Goal: Task Accomplishment & Management: Manage account settings

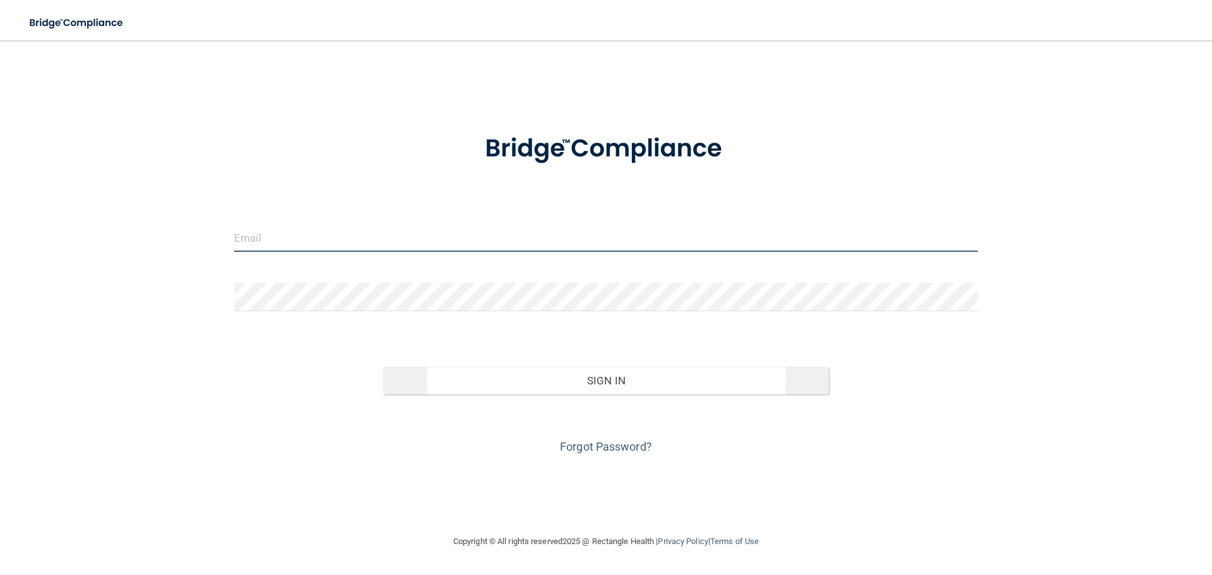
type input "[EMAIL_ADDRESS][DOMAIN_NAME]"
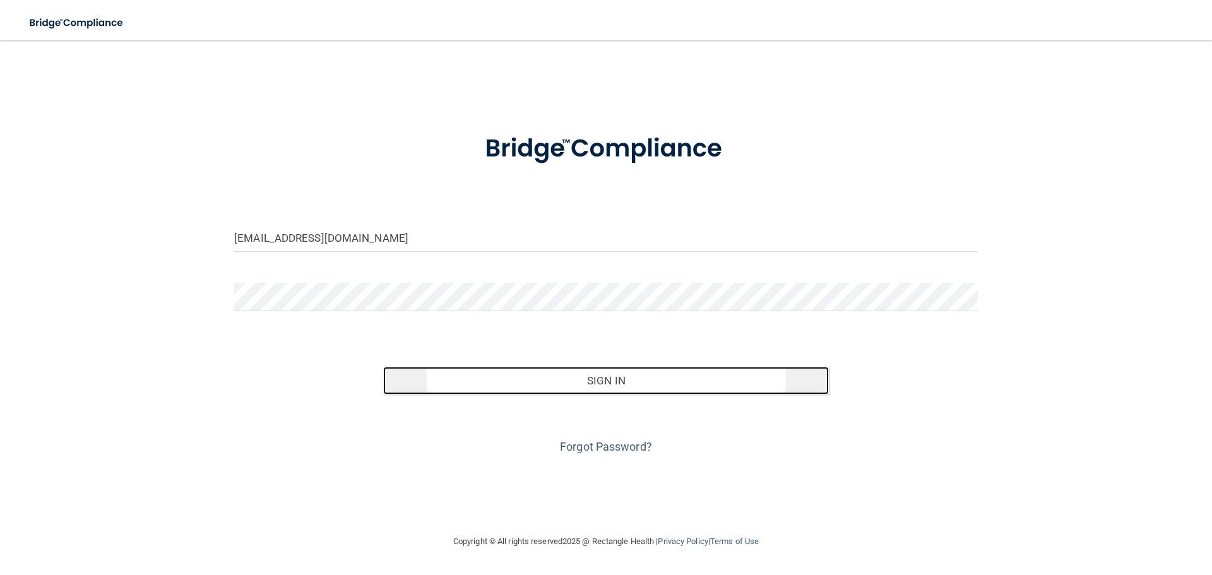
drag, startPoint x: 436, startPoint y: 391, endPoint x: 435, endPoint y: 382, distance: 9.6
click at [437, 391] on button "Sign In" at bounding box center [606, 381] width 446 height 28
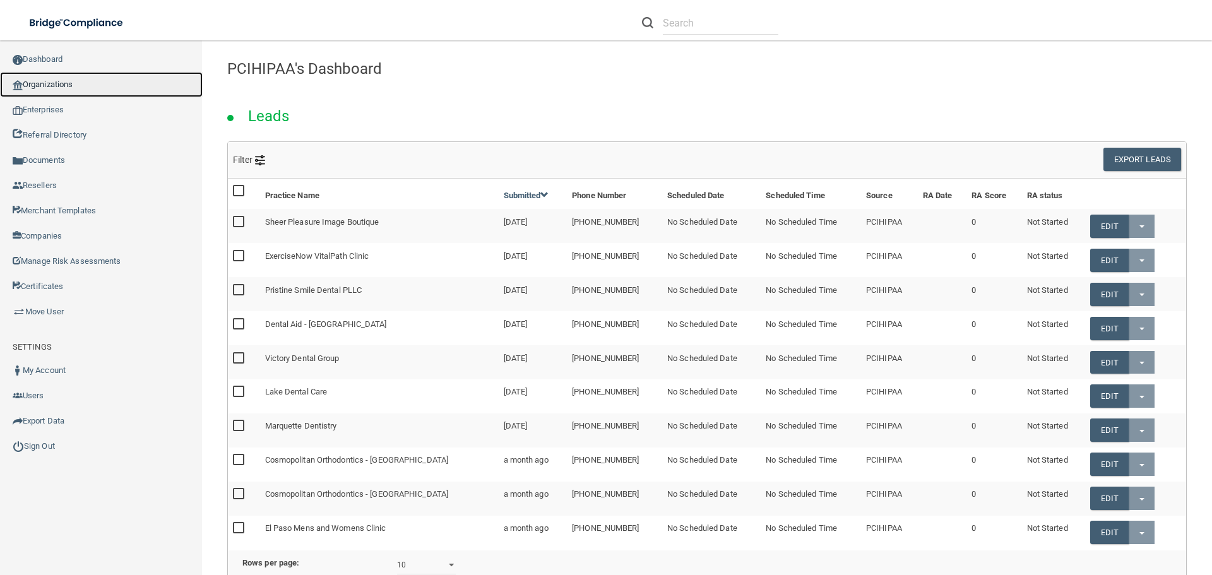
drag, startPoint x: 93, startPoint y: 77, endPoint x: 145, endPoint y: 56, distance: 56.4
click at [92, 78] on link "Organizations" at bounding box center [101, 84] width 203 height 25
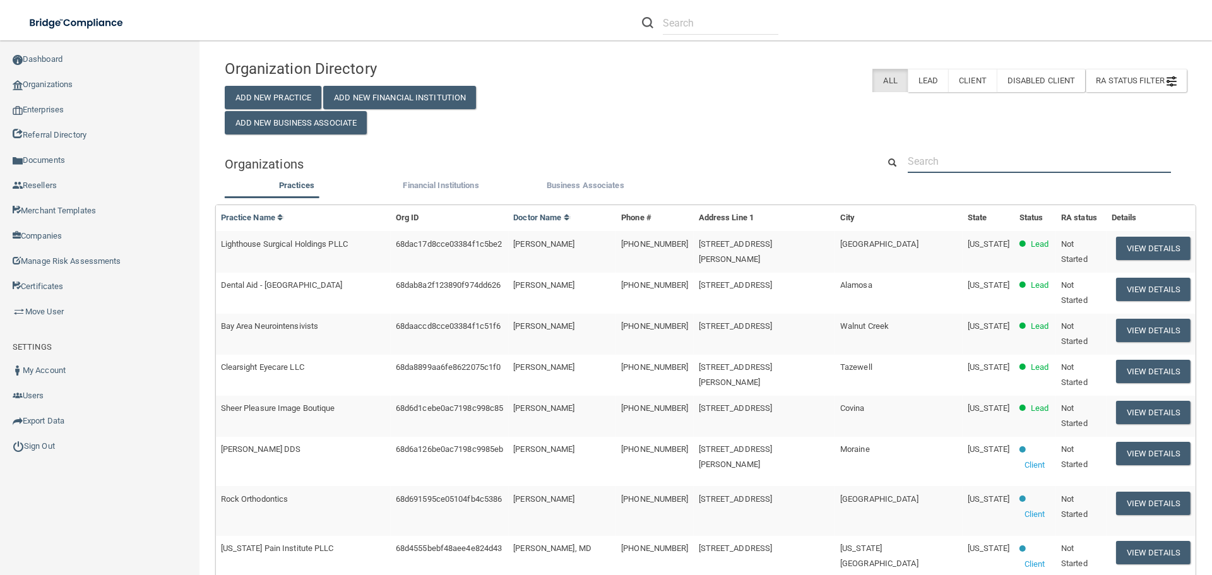
click at [925, 157] on input "text" at bounding box center [1039, 161] width 263 height 23
paste input "Memorial Drive Dental"
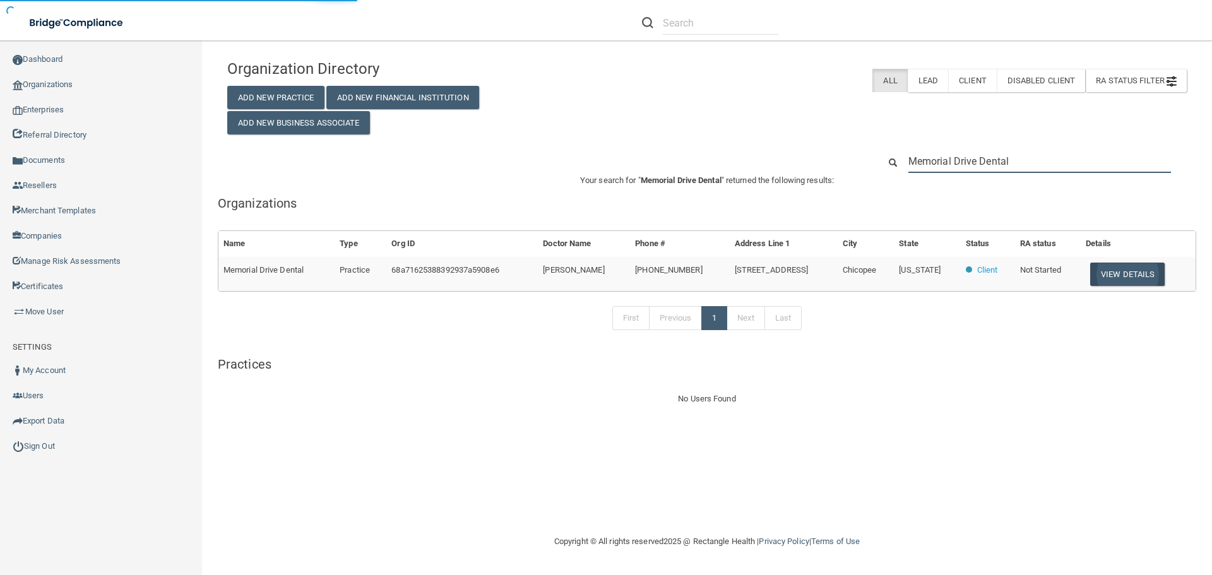
type input "Memorial Drive Dental"
click at [1131, 282] on button "View Details" at bounding box center [1127, 274] width 74 height 23
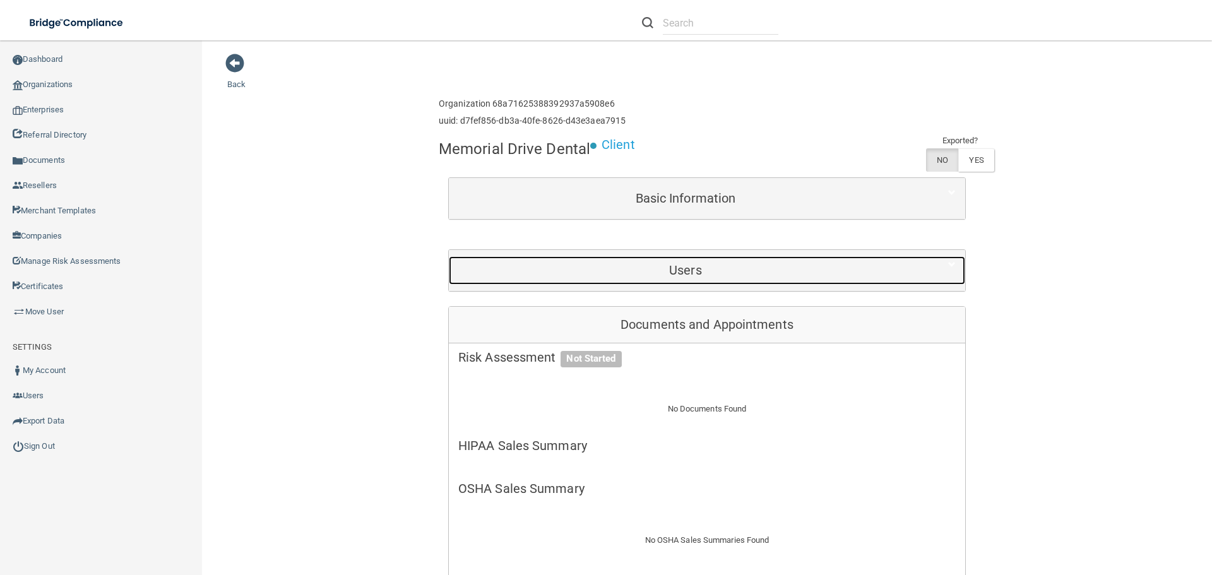
click at [678, 259] on div "Users" at bounding box center [685, 270] width 473 height 28
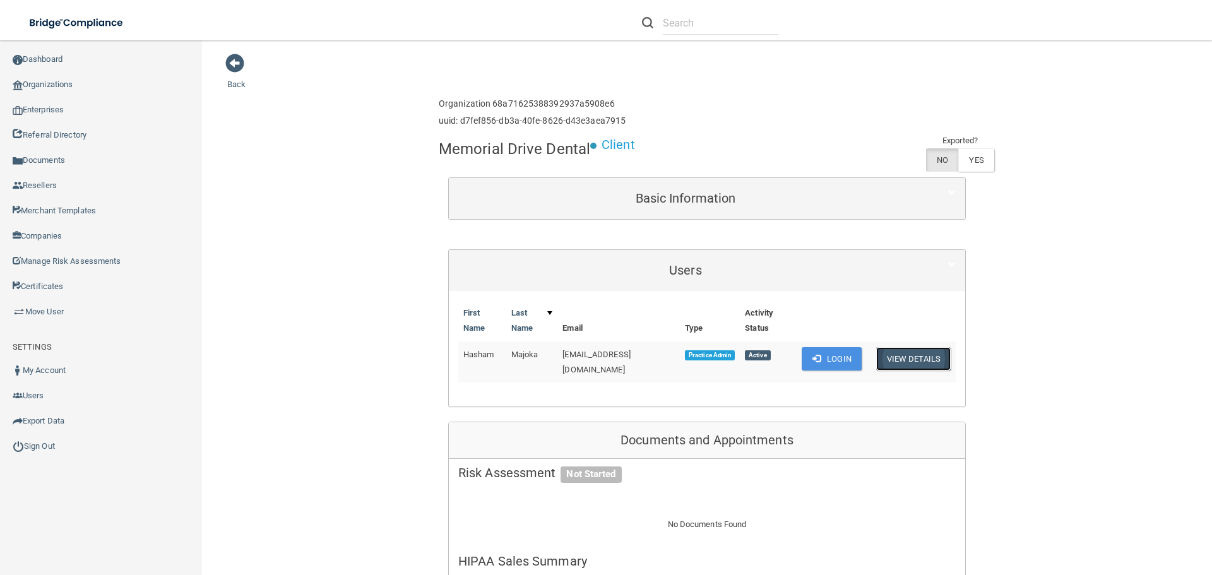
click at [944, 354] on button "View Details" at bounding box center [913, 358] width 74 height 23
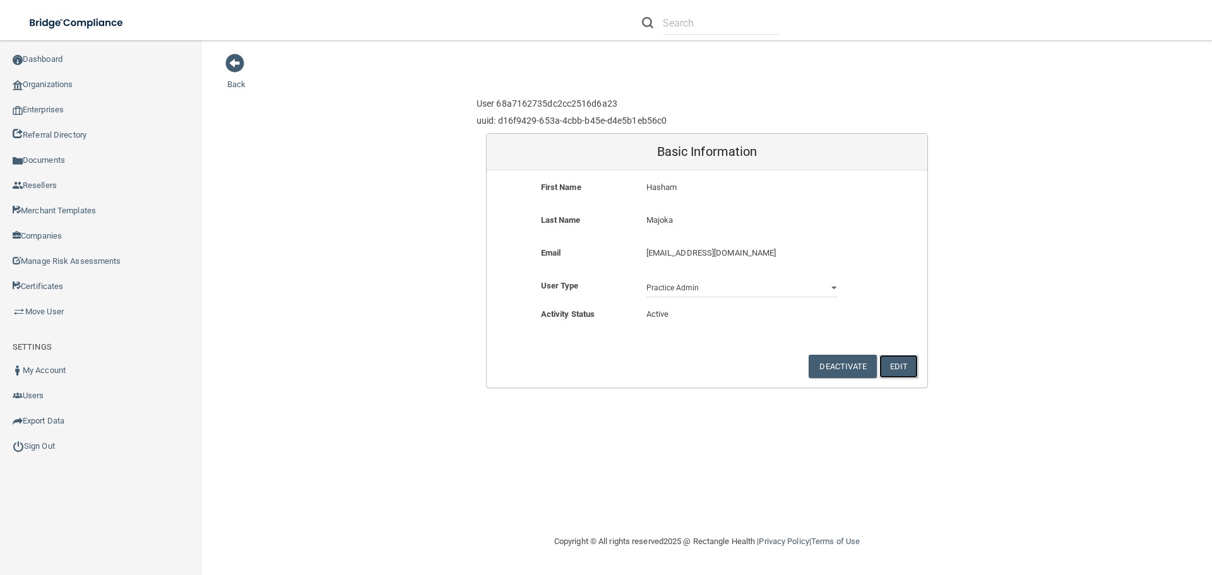
drag, startPoint x: 897, startPoint y: 371, endPoint x: 842, endPoint y: 334, distance: 66.9
click at [898, 371] on button "Edit" at bounding box center [898, 366] width 39 height 23
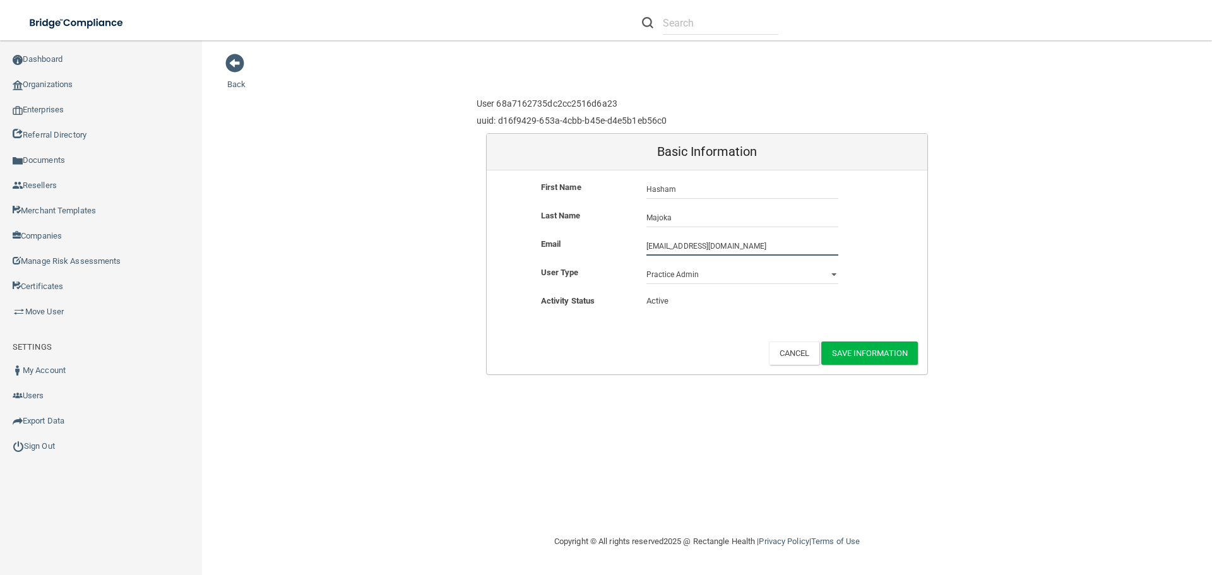
click at [648, 248] on input "[EMAIL_ADDRESS][DOMAIN_NAME]" at bounding box center [742, 246] width 192 height 19
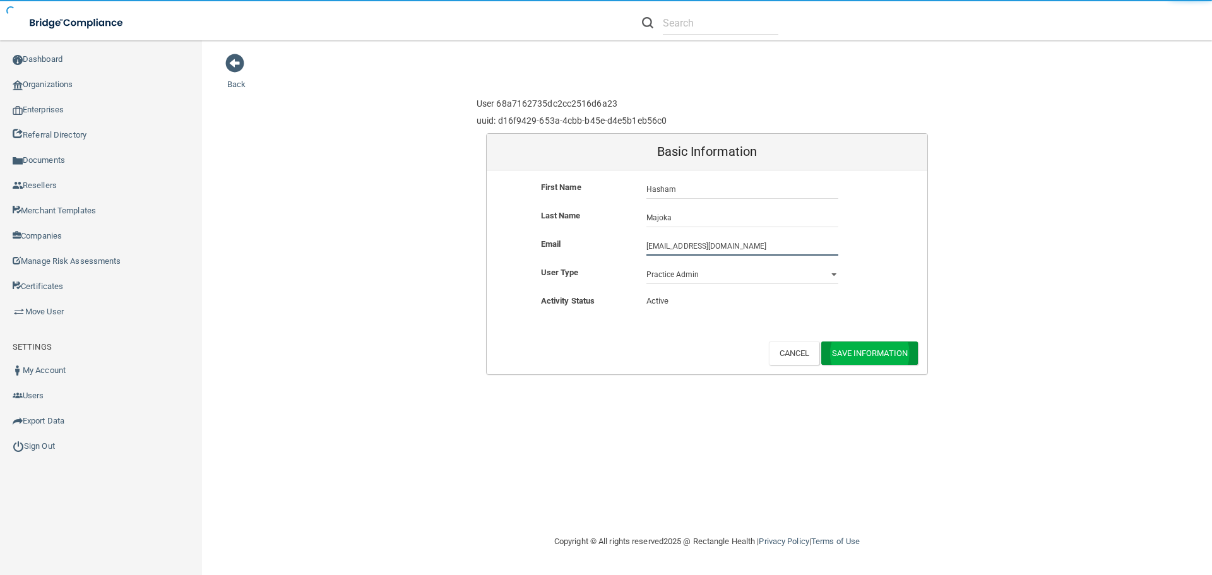
type input "[EMAIL_ADDRESS][DOMAIN_NAME]"
click at [912, 357] on button "Save Information" at bounding box center [869, 353] width 97 height 23
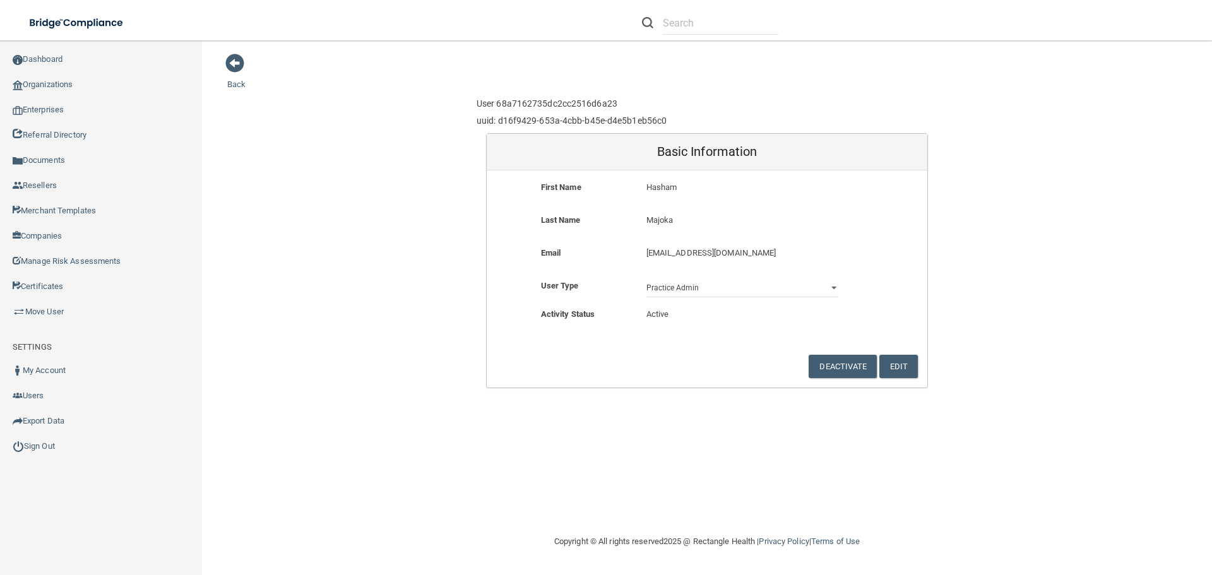
click at [705, 254] on p "[EMAIL_ADDRESS][DOMAIN_NAME]" at bounding box center [742, 253] width 192 height 15
click at [694, 256] on p "[EMAIL_ADDRESS][DOMAIN_NAME]" at bounding box center [742, 253] width 192 height 15
click at [691, 258] on p "[EMAIL_ADDRESS][DOMAIN_NAME]" at bounding box center [742, 253] width 192 height 15
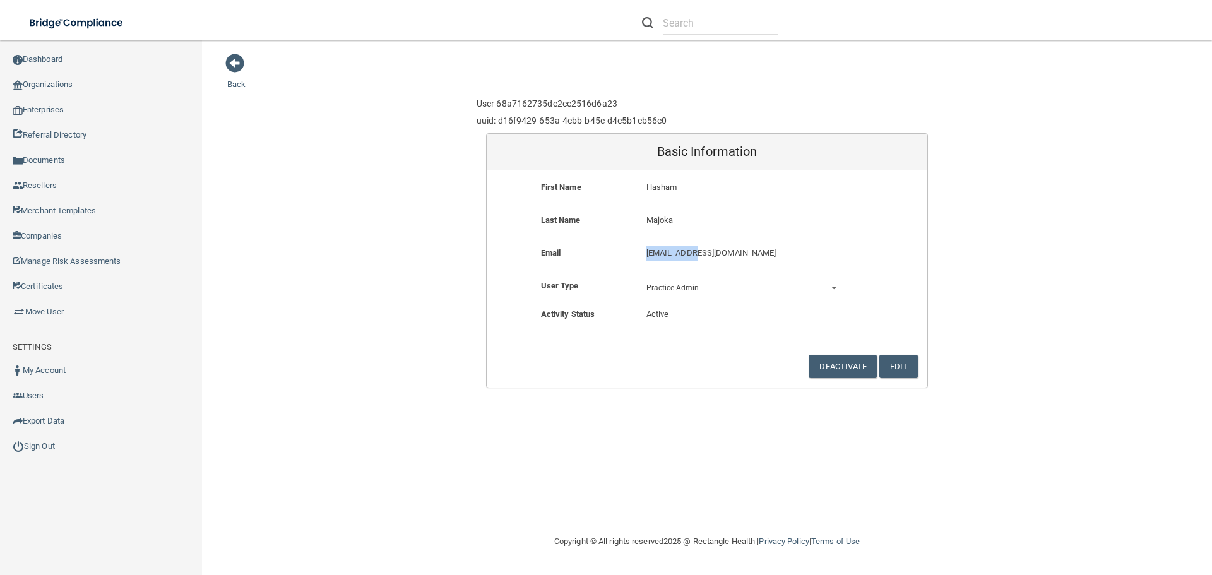
click at [691, 258] on p "[EMAIL_ADDRESS][DOMAIN_NAME]" at bounding box center [742, 253] width 192 height 15
copy div "[EMAIL_ADDRESS][DOMAIN_NAME]"
click at [226, 71] on span at bounding box center [234, 63] width 19 height 19
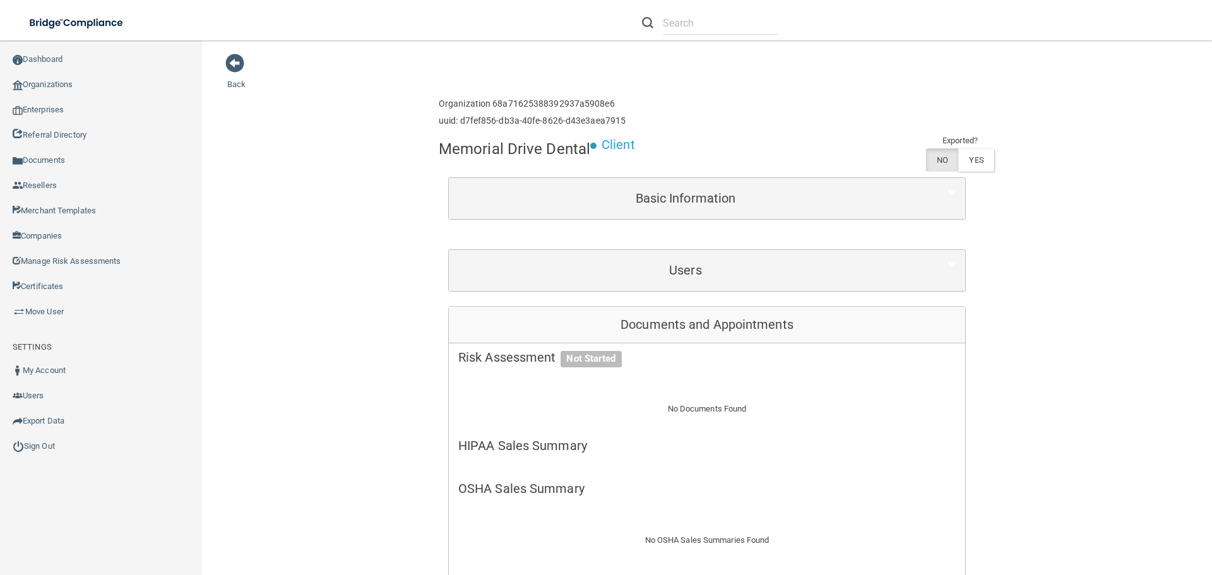
click at [239, 70] on span at bounding box center [234, 63] width 19 height 19
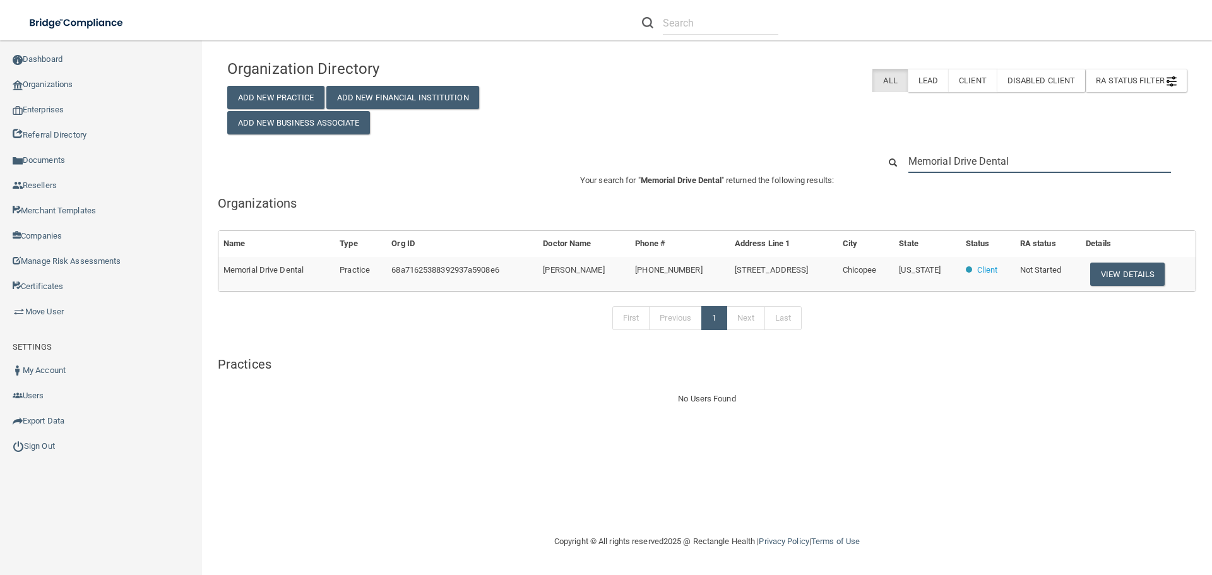
click at [1004, 164] on input "Memorial Drive Dental" at bounding box center [1039, 161] width 263 height 23
paste input "H&M"
type input "H&M Dental"
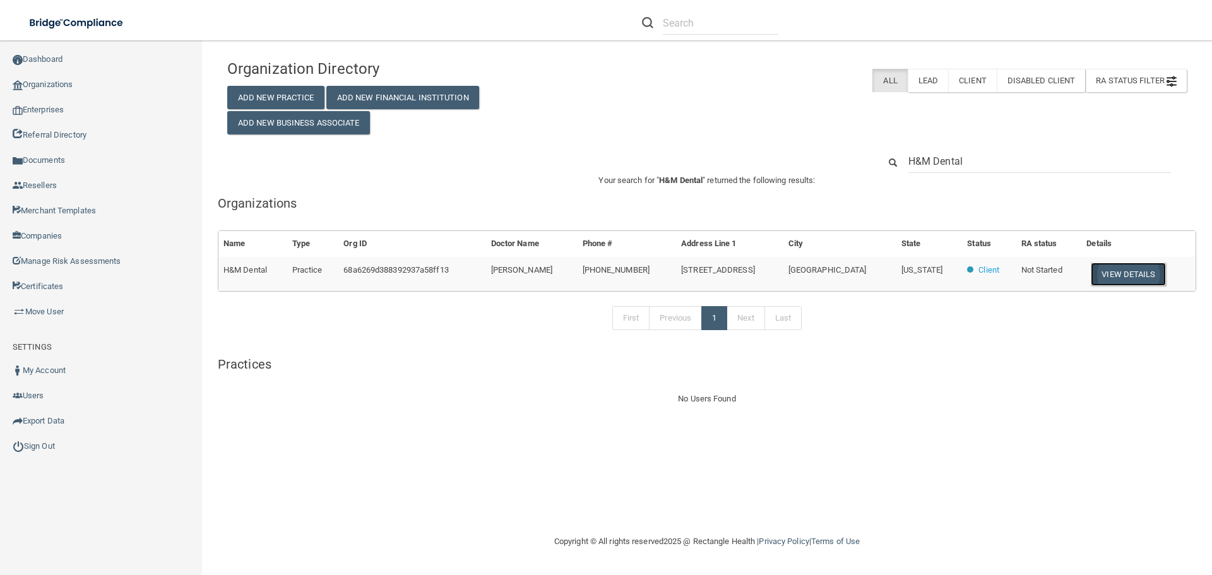
click at [1105, 269] on button "View Details" at bounding box center [1128, 274] width 74 height 23
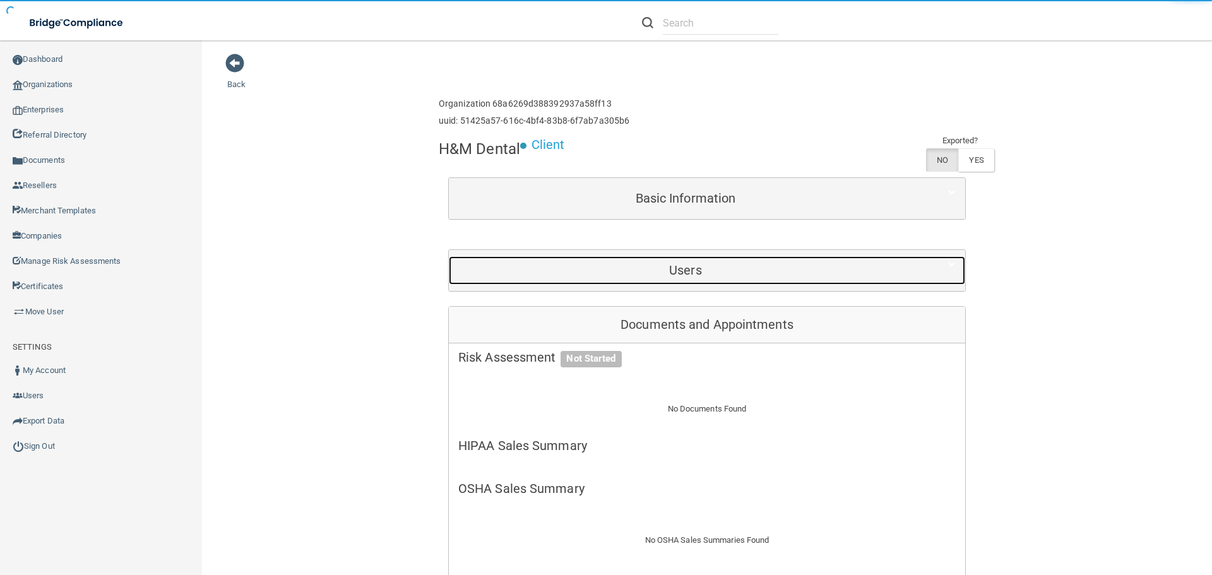
click at [648, 278] on div "Users" at bounding box center [685, 270] width 473 height 28
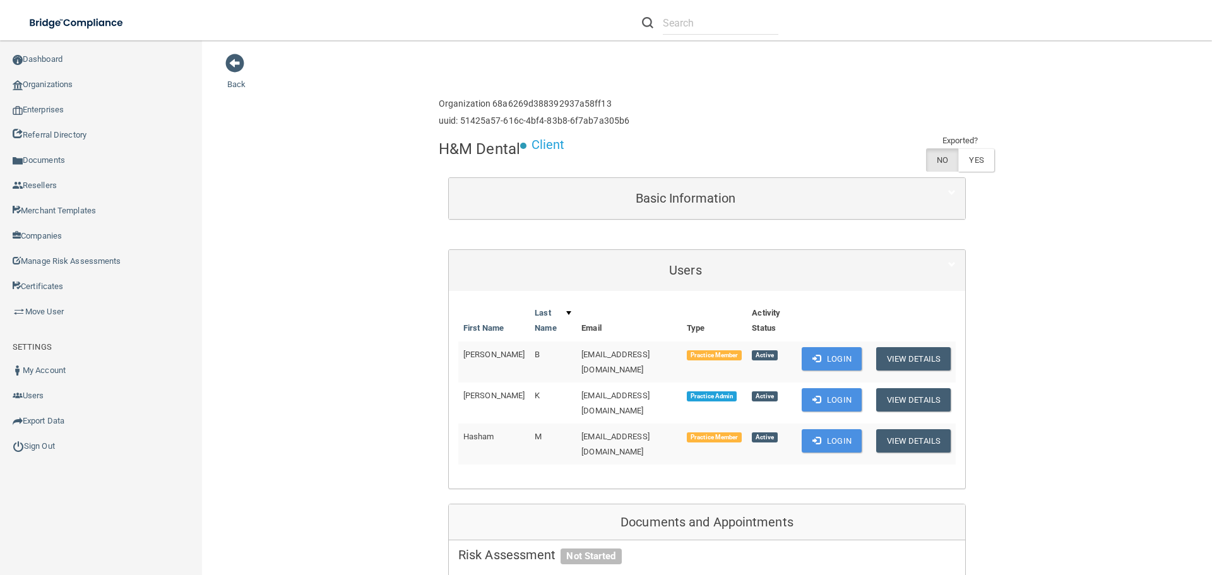
click at [596, 391] on span "[EMAIL_ADDRESS][DOMAIN_NAME]" at bounding box center [615, 403] width 68 height 25
click at [595, 391] on span "[EMAIL_ADDRESS][DOMAIN_NAME]" at bounding box center [615, 403] width 68 height 25
click at [594, 391] on span "[EMAIL_ADDRESS][DOMAIN_NAME]" at bounding box center [615, 403] width 68 height 25
copy td "[EMAIL_ADDRESS][DOMAIN_NAME]"
